Goal: Contribute content: Add original content to the website for others to see

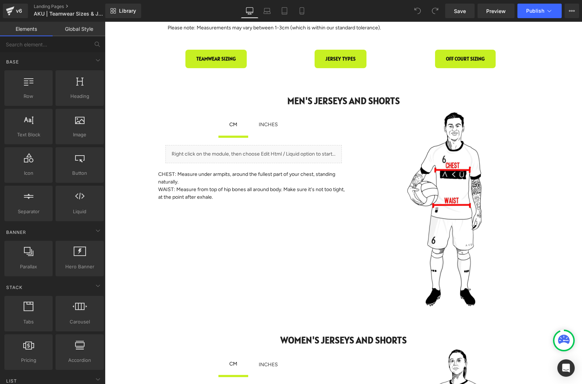
scroll to position [108, 0]
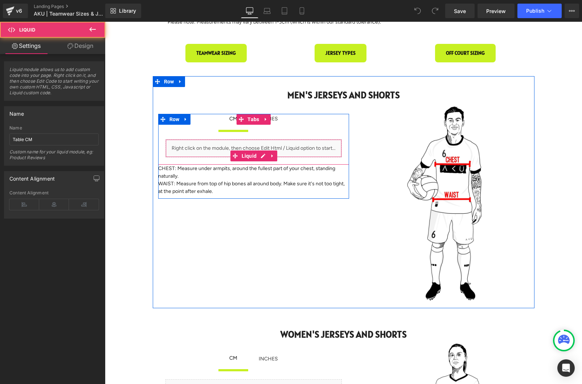
click at [289, 147] on div "Liquid" at bounding box center [253, 148] width 176 height 18
click at [262, 158] on link at bounding box center [262, 156] width 9 height 11
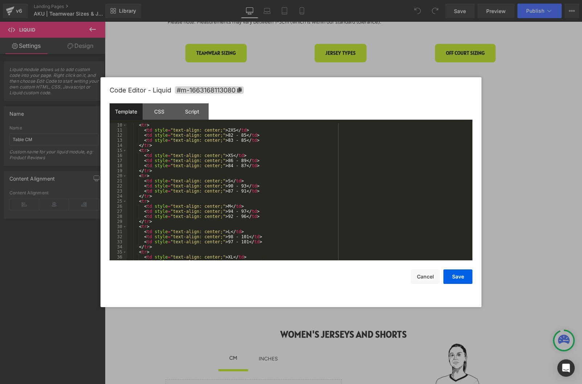
scroll to position [0, 0]
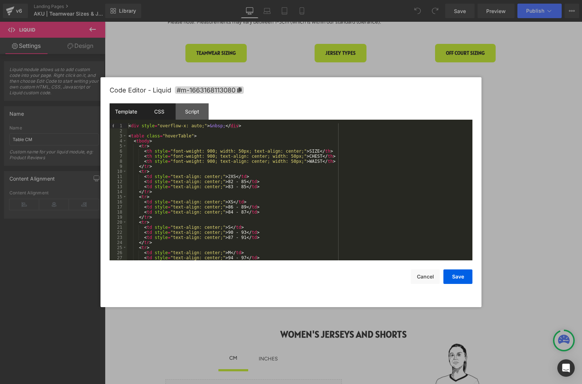
click at [161, 115] on div "CSS" at bounding box center [159, 111] width 33 height 16
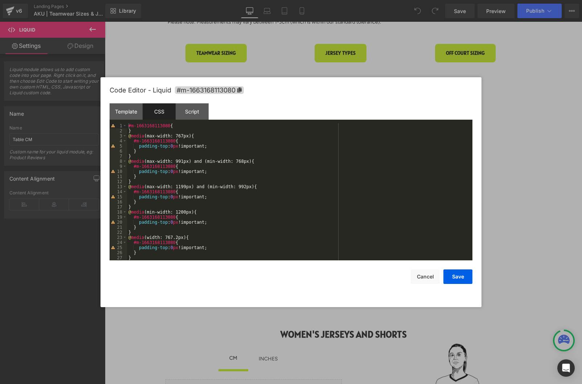
click at [229, 174] on div "#m-1663168113080 { } @ media (max-width: 767px) { #m-1663168113080 { padding-to…" at bounding box center [298, 196] width 343 height 147
click at [188, 109] on div "Script" at bounding box center [192, 111] width 33 height 16
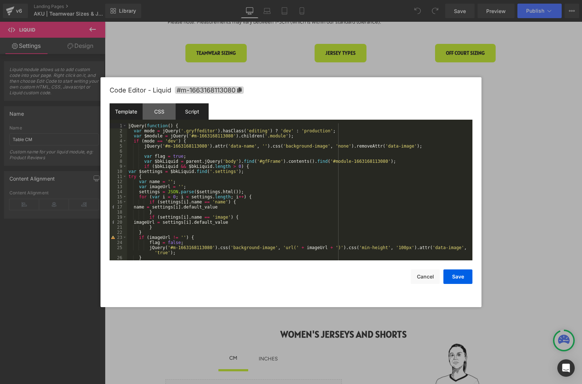
drag, startPoint x: 125, startPoint y: 111, endPoint x: 131, endPoint y: 113, distance: 6.5
click at [125, 111] on div "Template" at bounding box center [126, 111] width 33 height 16
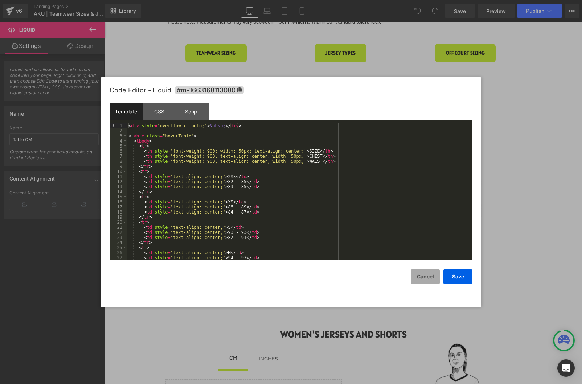
click at [429, 280] on button "Cancel" at bounding box center [425, 277] width 29 height 15
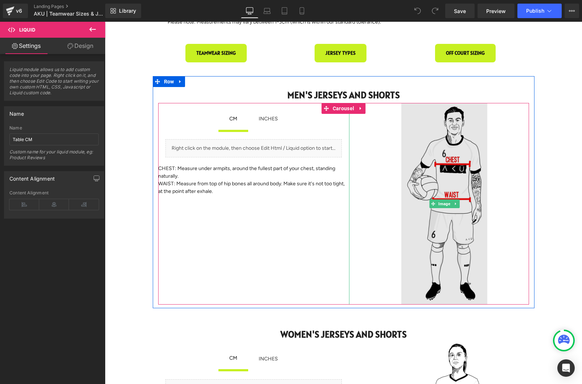
click at [451, 169] on img at bounding box center [444, 204] width 86 height 202
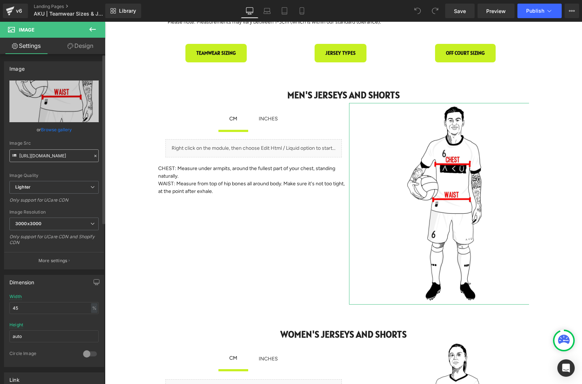
click at [61, 157] on input "[URL][DOMAIN_NAME]" at bounding box center [53, 156] width 89 height 13
drag, startPoint x: 67, startPoint y: 156, endPoint x: 64, endPoint y: 158, distance: 3.9
click at [67, 156] on input "[URL][DOMAIN_NAME]" at bounding box center [53, 156] width 89 height 13
click at [62, 156] on input "[URL][DOMAIN_NAME]" at bounding box center [53, 156] width 89 height 13
click at [68, 156] on input "[URL][DOMAIN_NAME]" at bounding box center [53, 156] width 89 height 13
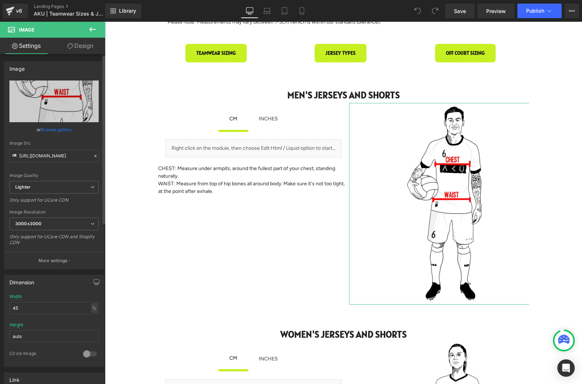
scroll to position [0, 180]
drag, startPoint x: 65, startPoint y: 156, endPoint x: 99, endPoint y: 157, distance: 34.5
click at [101, 157] on div "Image [URL][DOMAIN_NAME] Replace Image Upload image or Browse gallery Image Src…" at bounding box center [54, 163] width 109 height 214
click at [51, 155] on input "[URL][DOMAIN_NAME]" at bounding box center [53, 156] width 89 height 13
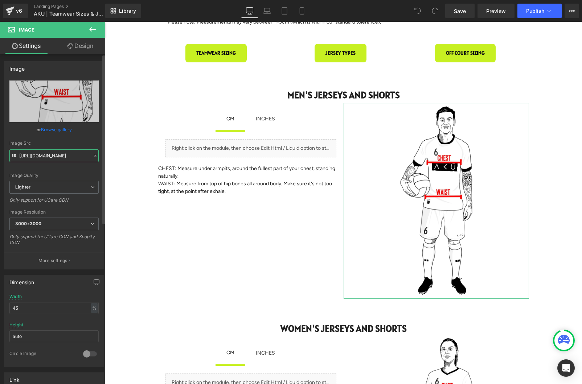
click at [59, 156] on input "[URL][DOMAIN_NAME]" at bounding box center [53, 156] width 89 height 13
drag, startPoint x: 65, startPoint y: 156, endPoint x: 99, endPoint y: 158, distance: 33.8
click at [75, 156] on input "[URL][DOMAIN_NAME]" at bounding box center [53, 156] width 89 height 13
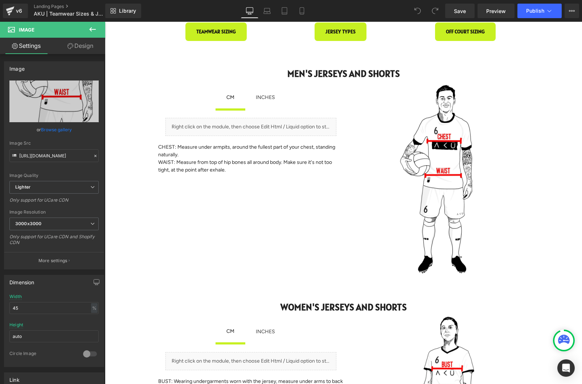
scroll to position [127, 0]
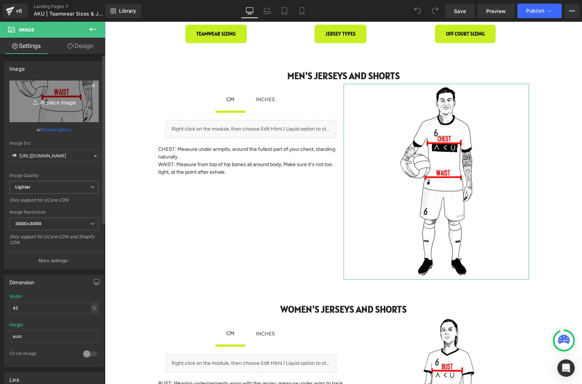
click at [62, 103] on icon "Replace Image" at bounding box center [54, 101] width 58 height 9
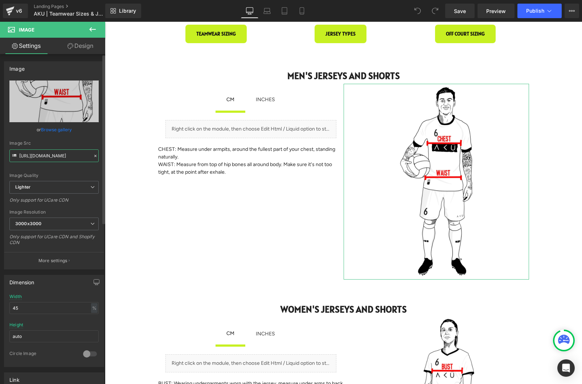
click at [54, 158] on input "[URL][DOMAIN_NAME]" at bounding box center [53, 156] width 89 height 13
click at [68, 158] on input "[URL][DOMAIN_NAME]" at bounding box center [53, 156] width 89 height 13
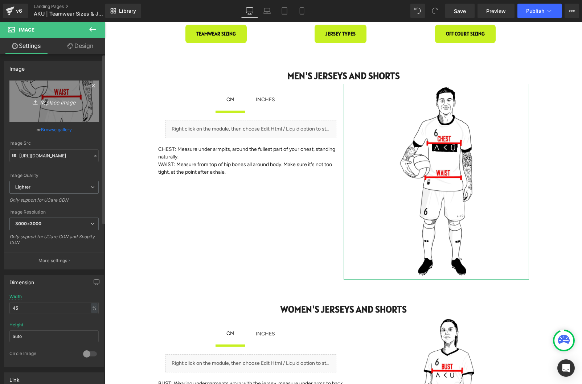
click at [60, 103] on icon "Replace Image" at bounding box center [54, 101] width 58 height 9
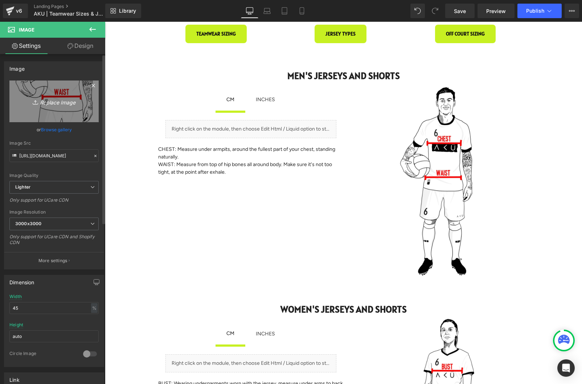
type input "C:\fakepath\mens-sizing-jersey.webp"
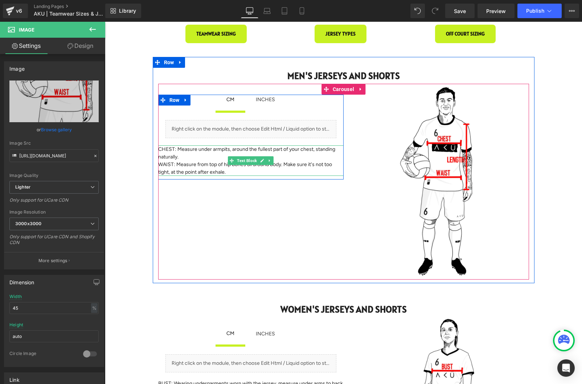
click at [183, 156] on p "CHEST: Measure under armpits, around the fullest part of your chest, standing n…" at bounding box center [250, 153] width 185 height 15
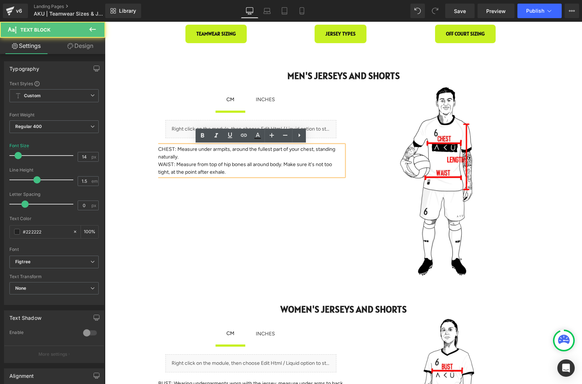
drag, startPoint x: 180, startPoint y: 157, endPoint x: 189, endPoint y: 158, distance: 8.8
click at [180, 157] on p "CHEST: Measure under armpits, around the fullest part of your chest, standing n…" at bounding box center [250, 153] width 185 height 15
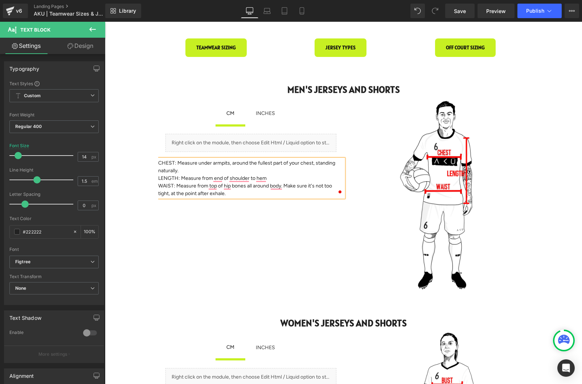
scroll to position [117, 0]
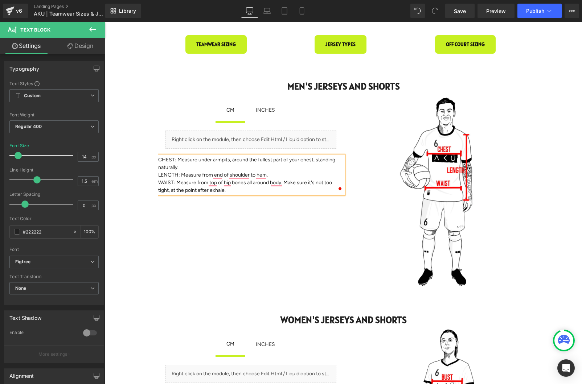
click at [223, 174] on p "LENGTH: Measure from end of shoulder to hem." at bounding box center [250, 175] width 185 height 8
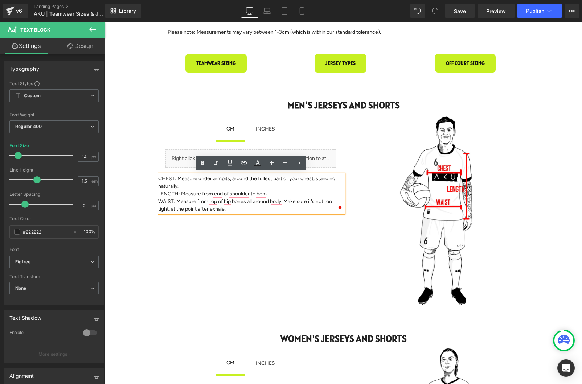
scroll to position [98, 0]
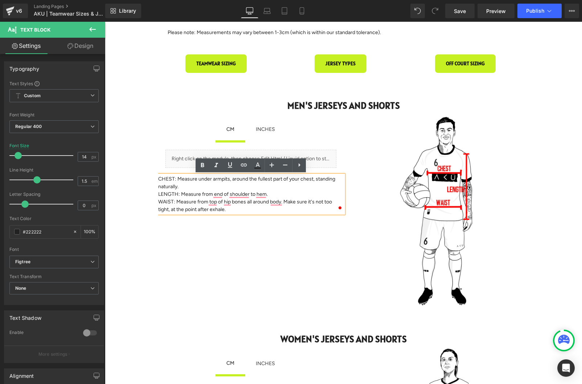
click at [273, 193] on p "LENGTH: Measure from end of shoulder to hem." at bounding box center [250, 195] width 185 height 8
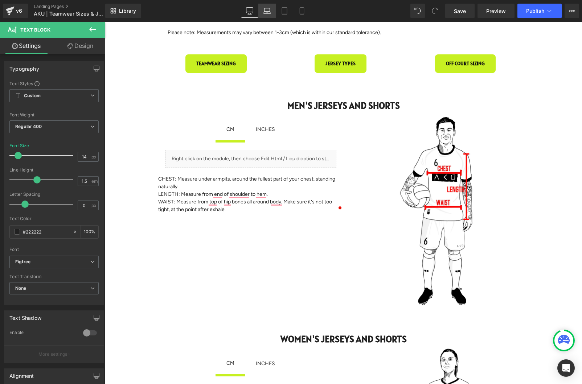
click at [270, 9] on icon at bounding box center [266, 10] width 7 height 7
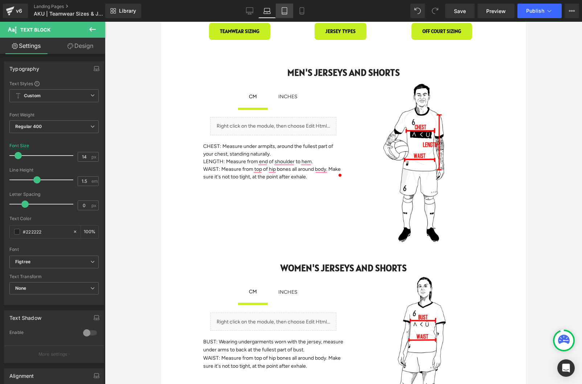
click at [284, 10] on icon at bounding box center [284, 10] width 7 height 7
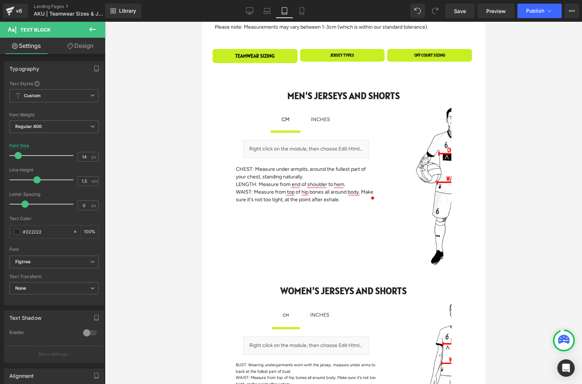
scroll to position [148, 0]
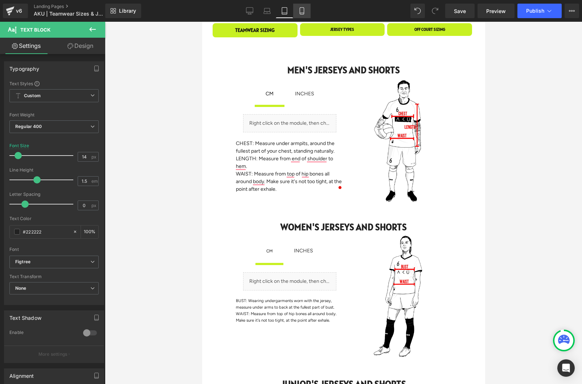
click at [300, 12] on icon at bounding box center [301, 10] width 7 height 7
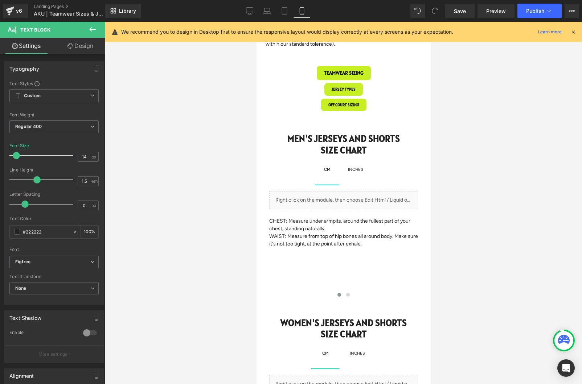
scroll to position [119, 0]
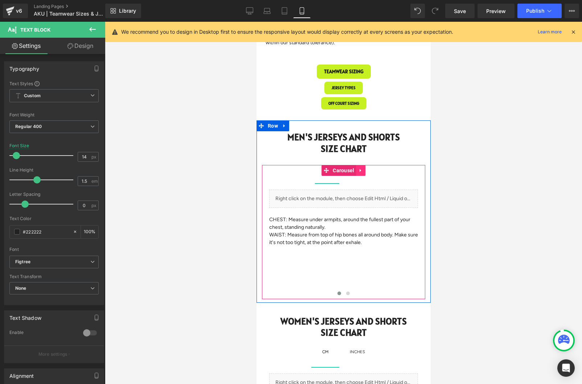
click at [362, 171] on icon at bounding box center [360, 170] width 5 height 5
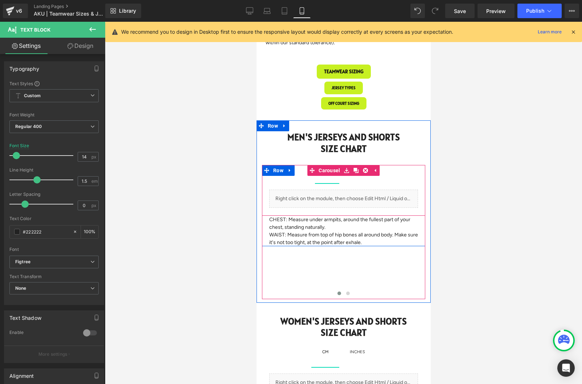
click at [399, 188] on div "Liquid" at bounding box center [343, 199] width 163 height 33
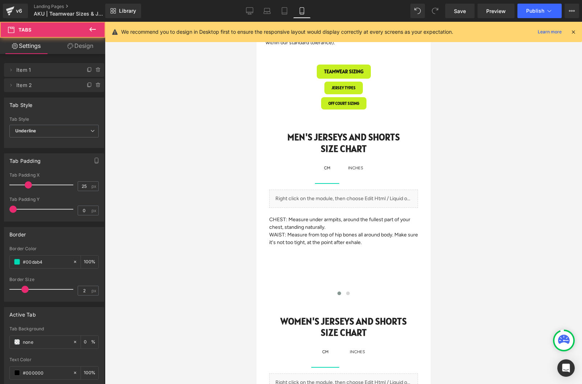
click at [472, 181] on div at bounding box center [343, 203] width 477 height 363
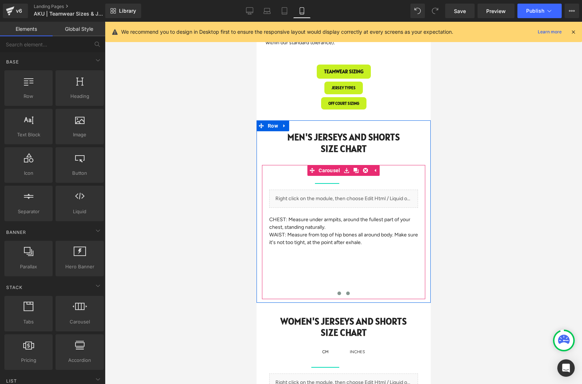
click at [348, 293] on span at bounding box center [348, 294] width 4 height 4
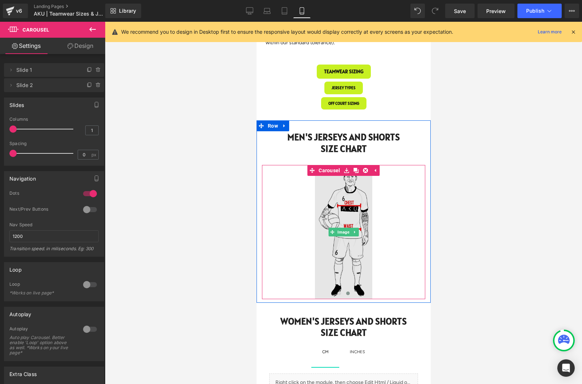
click at [355, 249] on img at bounding box center [343, 232] width 57 height 134
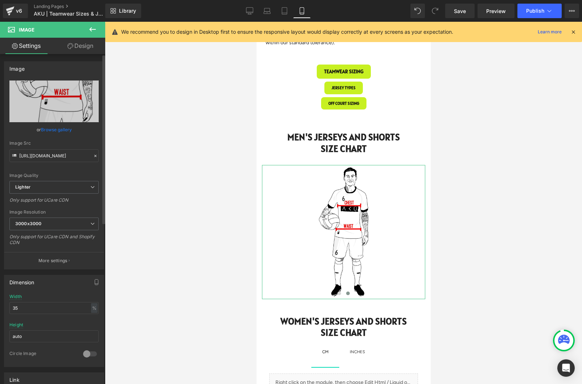
click at [61, 131] on link "Browse gallery" at bounding box center [56, 129] width 31 height 13
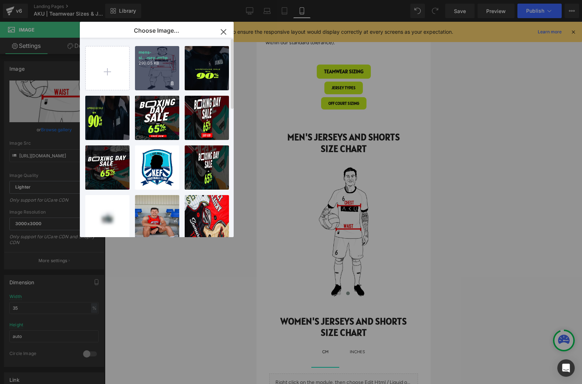
click at [151, 66] on div "mens-si...rsey.webp 290.05 KB" at bounding box center [157, 68] width 44 height 44
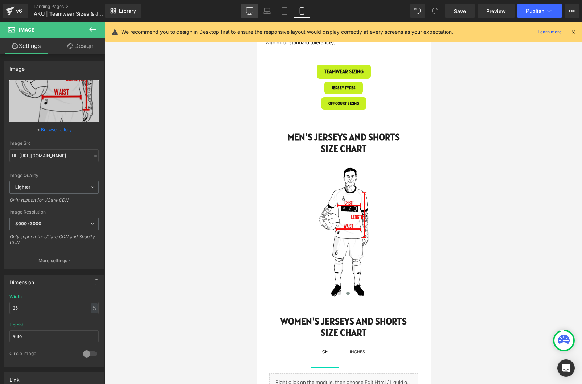
click at [251, 11] on icon at bounding box center [249, 10] width 7 height 7
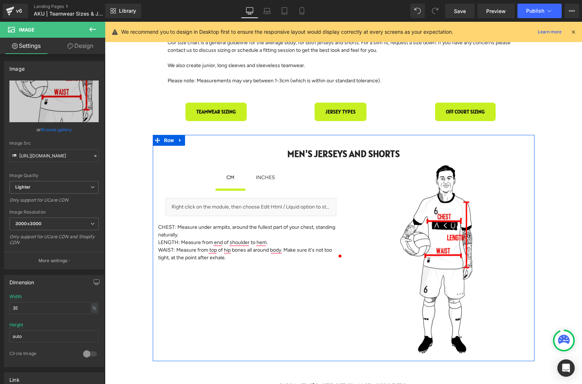
scroll to position [50, 0]
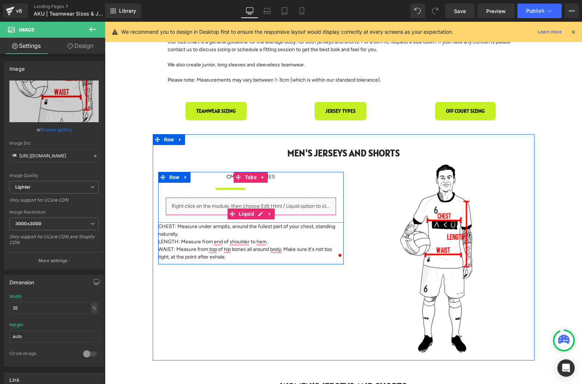
click at [285, 205] on div "Liquid" at bounding box center [250, 206] width 171 height 18
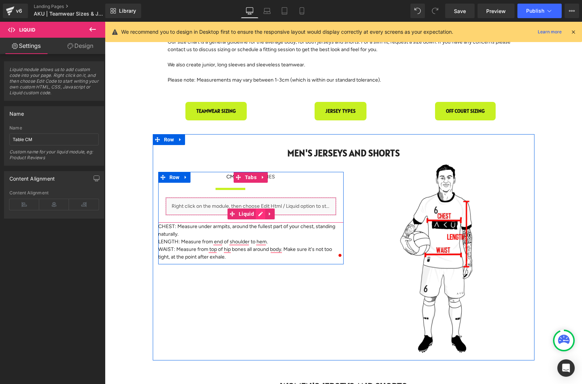
click at [261, 215] on link at bounding box center [260, 214] width 9 height 11
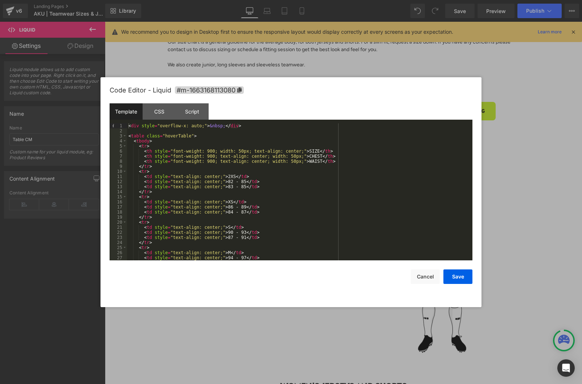
click at [278, 163] on div "< div style = "overflow-x: auto;" > &nbsp; </ div > < table class = "hoverTable…" at bounding box center [298, 196] width 343 height 147
click at [321, 161] on div "< div style = "overflow-x: auto;" > &nbsp; </ div > < table class = "hoverTable…" at bounding box center [298, 196] width 343 height 147
click at [337, 156] on div "< div style = "overflow-x: auto;" > &nbsp; </ div > < table class = "hoverTable…" at bounding box center [298, 196] width 343 height 147
drag, startPoint x: 337, startPoint y: 161, endPoint x: 161, endPoint y: 160, distance: 176.0
click at [161, 160] on div "< div style = "overflow-x: auto;" > &nbsp; </ div > < table class = "hoverTable…" at bounding box center [298, 196] width 343 height 147
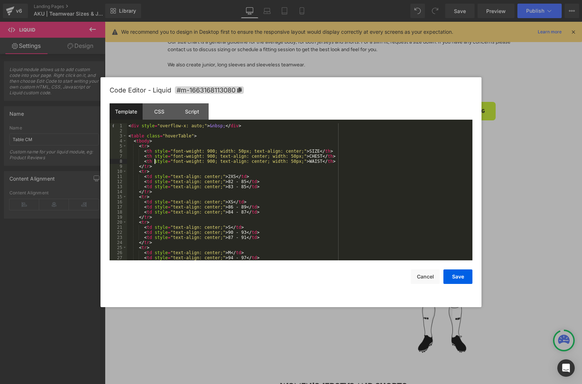
click at [156, 161] on div "< div style = "overflow-x: auto;" > &nbsp; </ div > < table class = "hoverTable…" at bounding box center [298, 196] width 343 height 147
drag, startPoint x: 336, startPoint y: 162, endPoint x: 143, endPoint y: 161, distance: 192.7
click at [143, 161] on div "< div style = "overflow-x: auto;" > &nbsp; </ div > < table class = "hoverTable…" at bounding box center [298, 196] width 343 height 147
click at [336, 158] on div "< div style = "overflow-x: auto;" > &nbsp; </ div > < table class = "hoverTable…" at bounding box center [298, 196] width 343 height 147
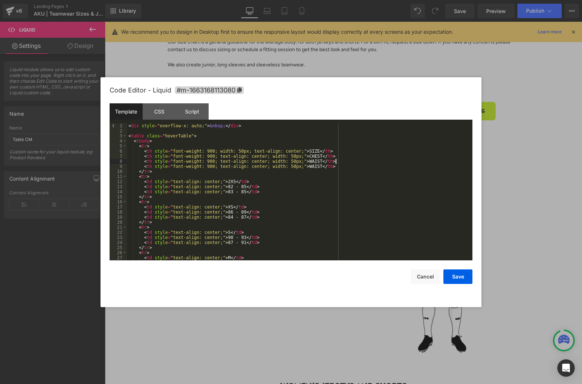
click at [318, 161] on div "< div style = "overflow-x: auto;" > &nbsp; </ div > < table class = "hoverTable…" at bounding box center [298, 196] width 343 height 147
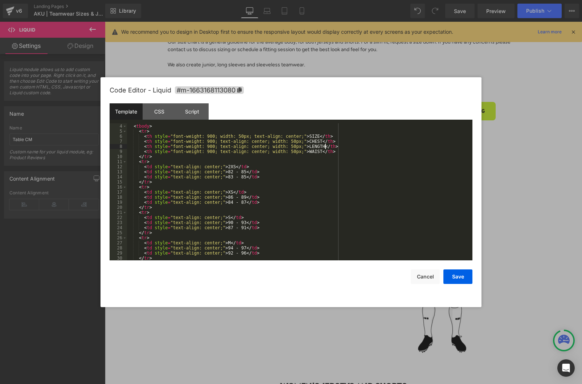
scroll to position [19, 0]
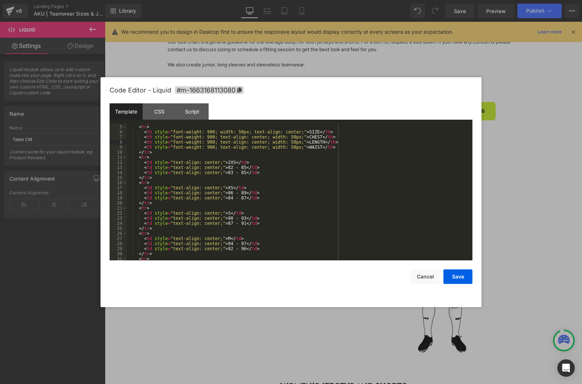
click at [263, 168] on div "< tbody > < tr > < th style = "font-weight: 900; width: 50px; text-align: cente…" at bounding box center [298, 192] width 343 height 147
drag, startPoint x: 247, startPoint y: 167, endPoint x: 230, endPoint y: 167, distance: 17.4
click at [230, 167] on div "< tbody > < tr > < th style = "font-weight: 900; width: 50px; text-align: cente…" at bounding box center [298, 192] width 343 height 147
click at [255, 167] on div "< tbody > < tr > < th style = "font-weight: 900; width: 50px; text-align: cente…" at bounding box center [298, 192] width 343 height 147
drag, startPoint x: 264, startPoint y: 167, endPoint x: 144, endPoint y: 167, distance: 120.1
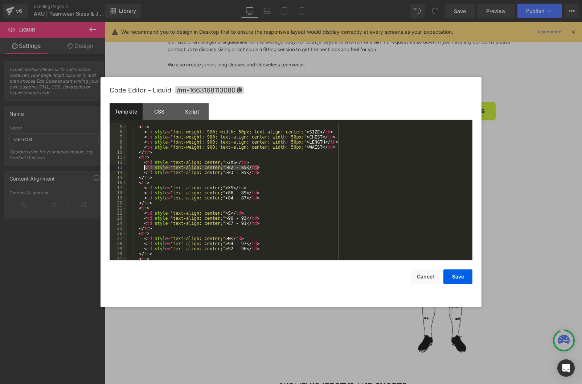
click at [144, 167] on div "< tbody > < tr > < th style = "font-weight: 900; width: 50px; text-align: cente…" at bounding box center [298, 192] width 343 height 147
click at [267, 167] on div "< tbody > < tr > < th style = "font-weight: 900; width: 50px; text-align: cente…" at bounding box center [298, 192] width 343 height 147
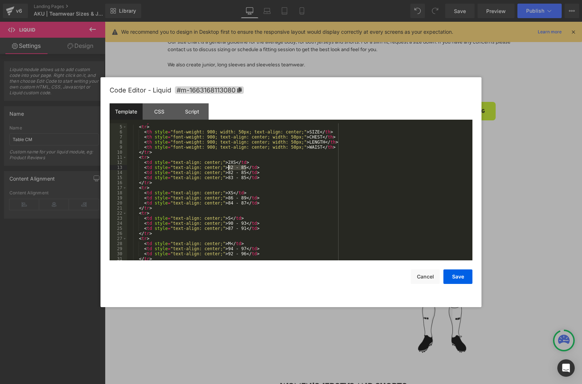
drag, startPoint x: 238, startPoint y: 168, endPoint x: 229, endPoint y: 168, distance: 9.1
click at [229, 168] on div "< tbody > < tr > < th style = "font-weight: 900; width: 50px; text-align: cente…" at bounding box center [298, 192] width 343 height 147
drag, startPoint x: 462, startPoint y: 280, endPoint x: 450, endPoint y: 279, distance: 12.4
click at [462, 280] on button "Save" at bounding box center [457, 277] width 29 height 15
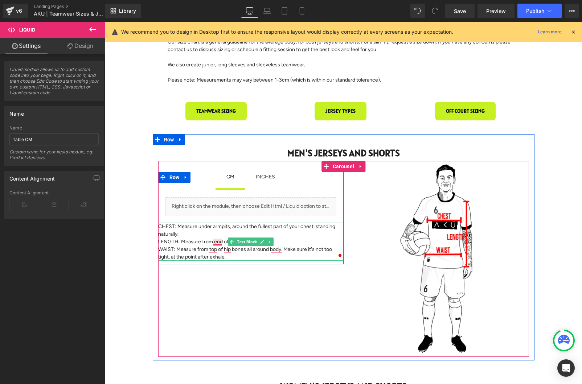
click at [213, 240] on p "LENGTH: Measure from end of shoulder to hem." at bounding box center [250, 242] width 185 height 8
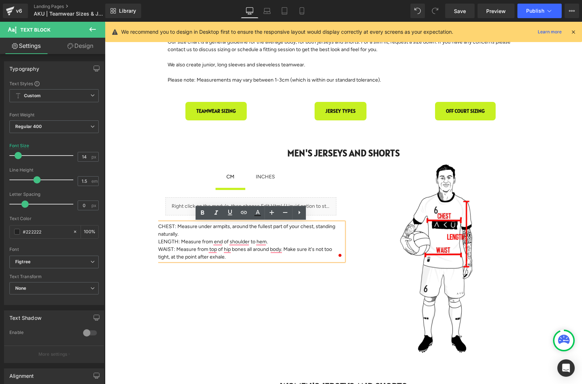
click at [216, 231] on p "CHEST: Measure under armpits, around the fullest part of your chest, standing n…" at bounding box center [250, 230] width 185 height 15
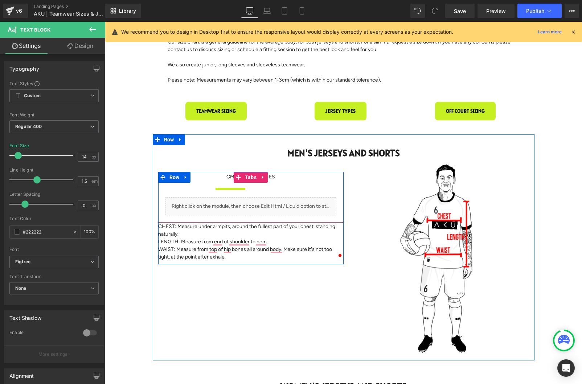
click at [261, 216] on icon at bounding box center [259, 214] width 4 height 4
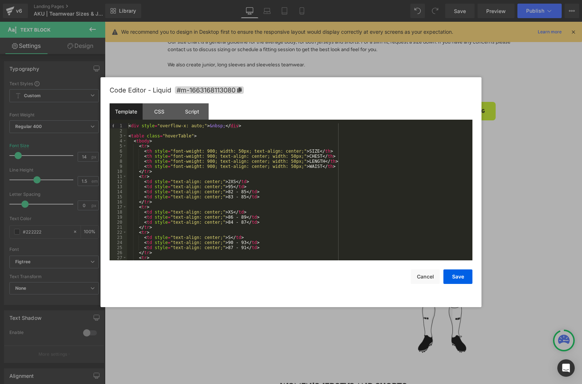
click at [314, 163] on div "< div style = "overflow-x: auto;" > &nbsp; </ div > < table class = "hoverTable…" at bounding box center [298, 196] width 343 height 147
click at [259, 196] on div "< div style = "overflow-x: auto;" > &nbsp; </ div > < table class = "hoverTable…" at bounding box center [298, 196] width 343 height 147
click at [233, 186] on div "< div style = "overflow-x: auto;" > &nbsp; </ div > < table class = "hoverTable…" at bounding box center [298, 196] width 343 height 147
drag, startPoint x: 248, startPoint y: 192, endPoint x: 230, endPoint y: 192, distance: 17.8
click at [230, 192] on div "< div style = "overflow-x: auto;" > &nbsp; </ div > < table class = "hoverTable…" at bounding box center [298, 196] width 343 height 147
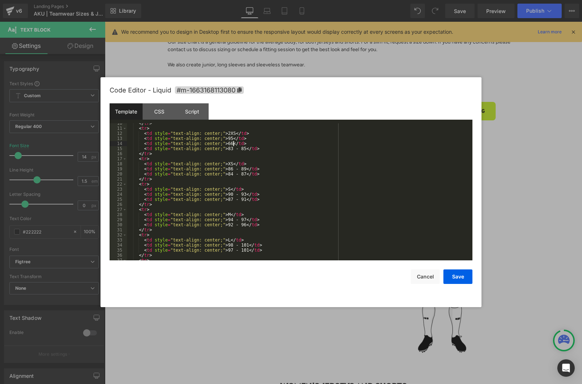
scroll to position [0, 0]
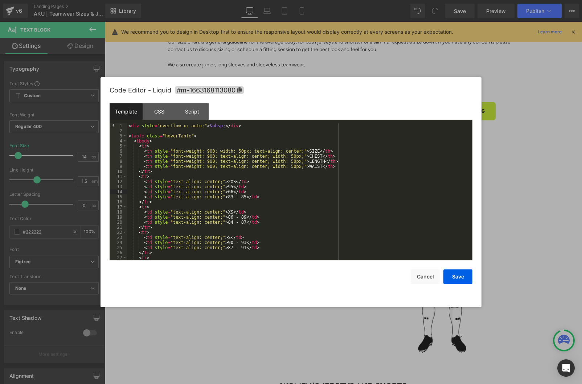
click at [272, 211] on div "< div style = "overflow-x: auto;" > &nbsp; </ div > < table class = "hoverTable…" at bounding box center [298, 196] width 343 height 147
drag, startPoint x: 264, startPoint y: 216, endPoint x: 144, endPoint y: 219, distance: 119.4
click at [144, 219] on div "< div style = "overflow-x: auto;" > &nbsp; </ div > < table class = "hoverTable…" at bounding box center [298, 196] width 343 height 147
click at [264, 217] on div "< div style = "overflow-x: auto;" > &nbsp; </ div > < table class = "hoverTable…" at bounding box center [298, 196] width 343 height 147
drag, startPoint x: 246, startPoint y: 218, endPoint x: 229, endPoint y: 217, distance: 17.1
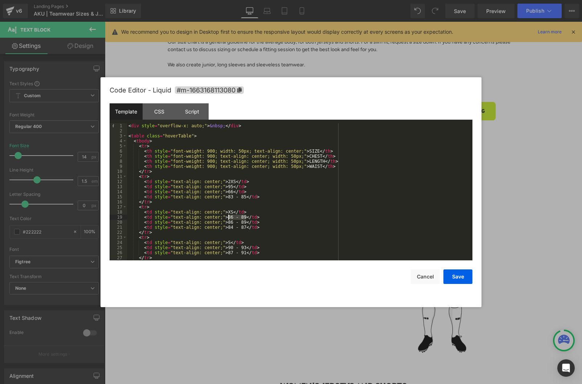
click at [229, 217] on div "< div style = "overflow-x: auto;" > &nbsp; </ div > < table class = "hoverTable…" at bounding box center [298, 196] width 343 height 147
drag, startPoint x: 247, startPoint y: 221, endPoint x: 228, endPoint y: 222, distance: 18.9
click at [228, 222] on div "< div style = "overflow-x: auto;" > &nbsp; </ div > < table class = "hoverTable…" at bounding box center [298, 196] width 343 height 147
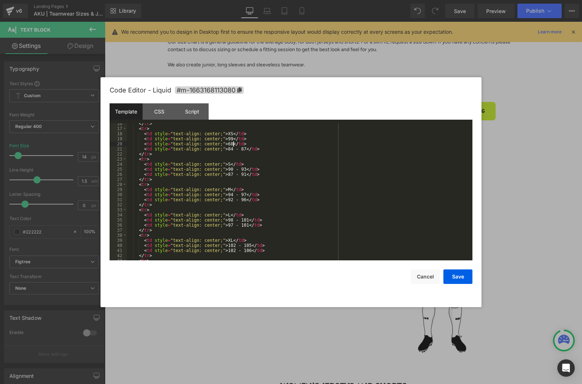
scroll to position [79, 0]
